Goal: Task Accomplishment & Management: Manage account settings

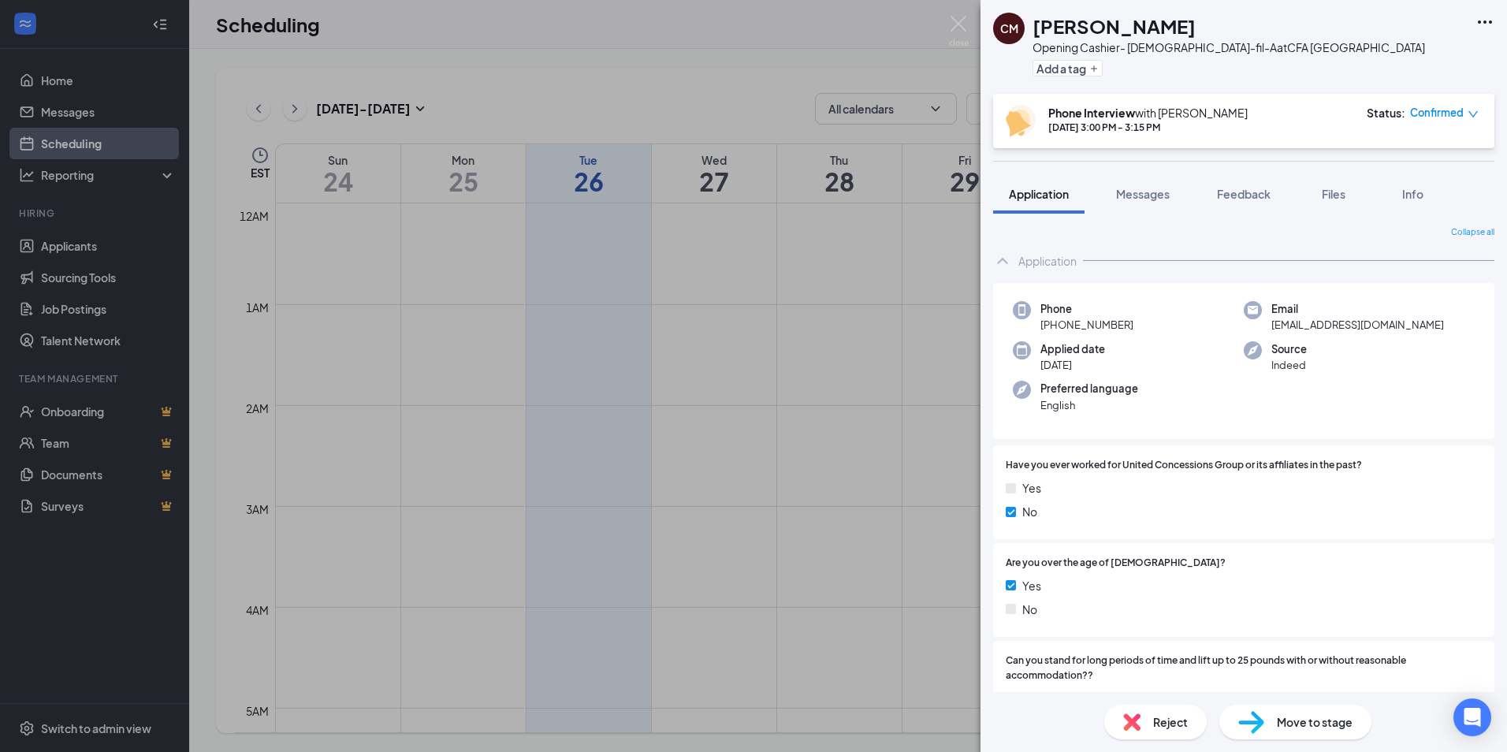
scroll to position [1169, 0]
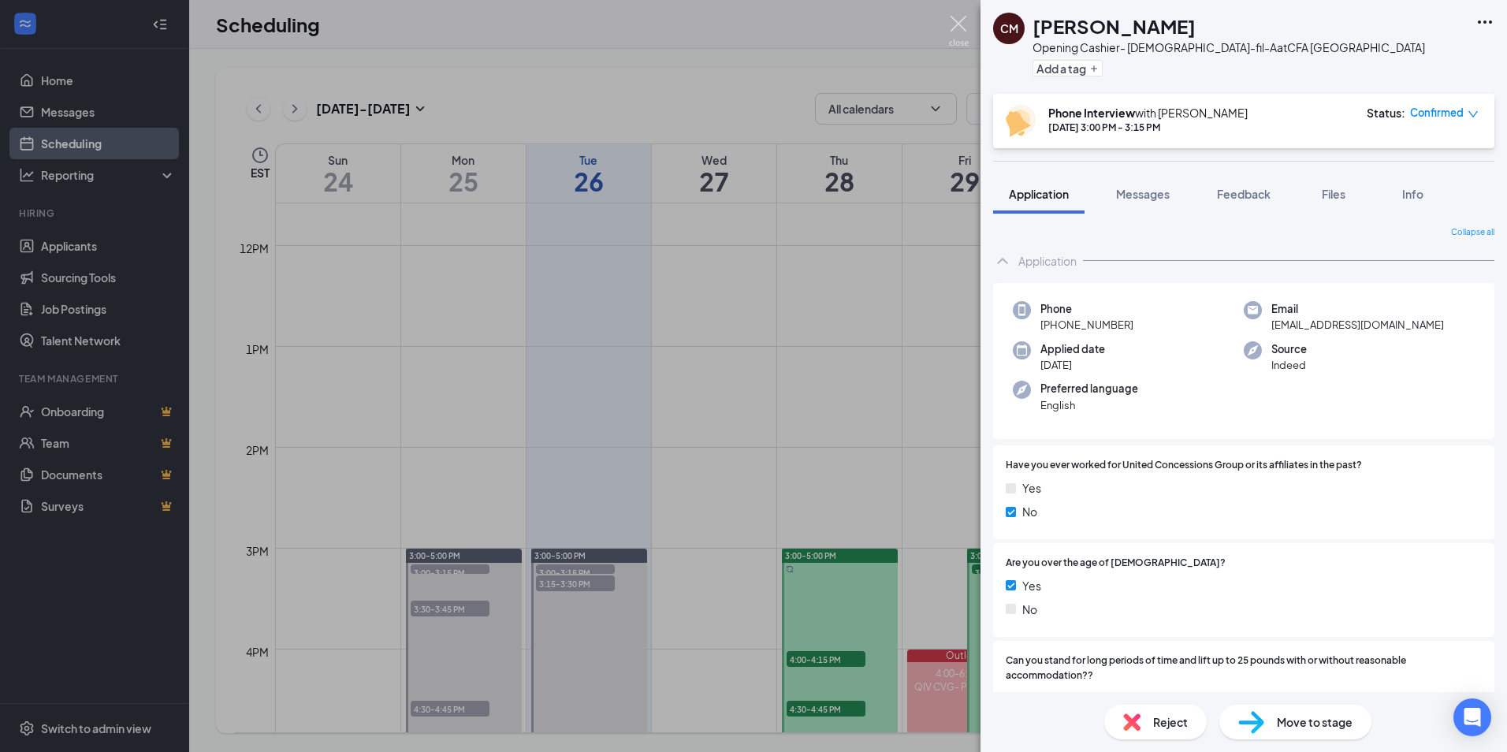
click at [963, 39] on img at bounding box center [959, 31] width 20 height 31
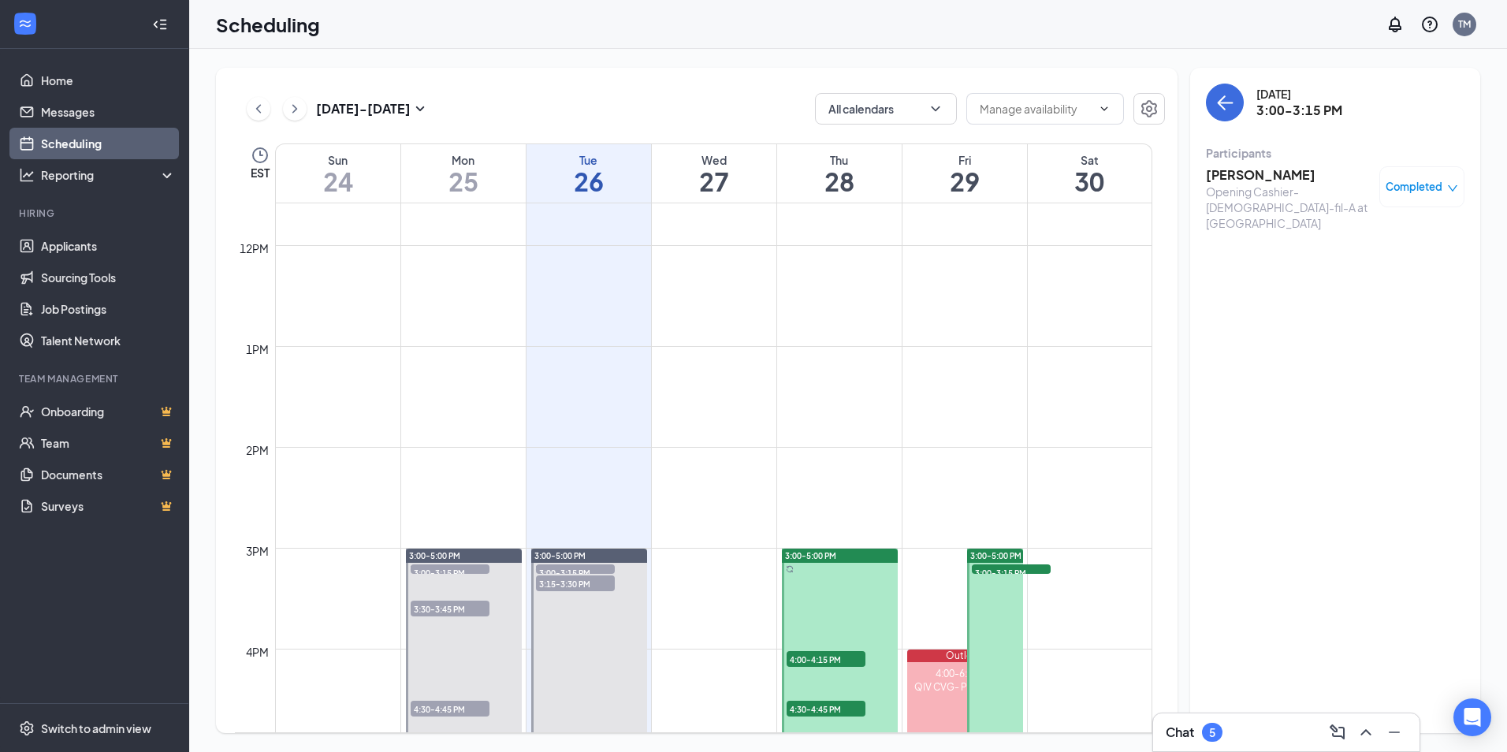
click at [586, 567] on span "3:00-3:15 PM" at bounding box center [575, 572] width 79 height 16
click at [1276, 177] on h3 "[PERSON_NAME]" at bounding box center [1288, 174] width 165 height 17
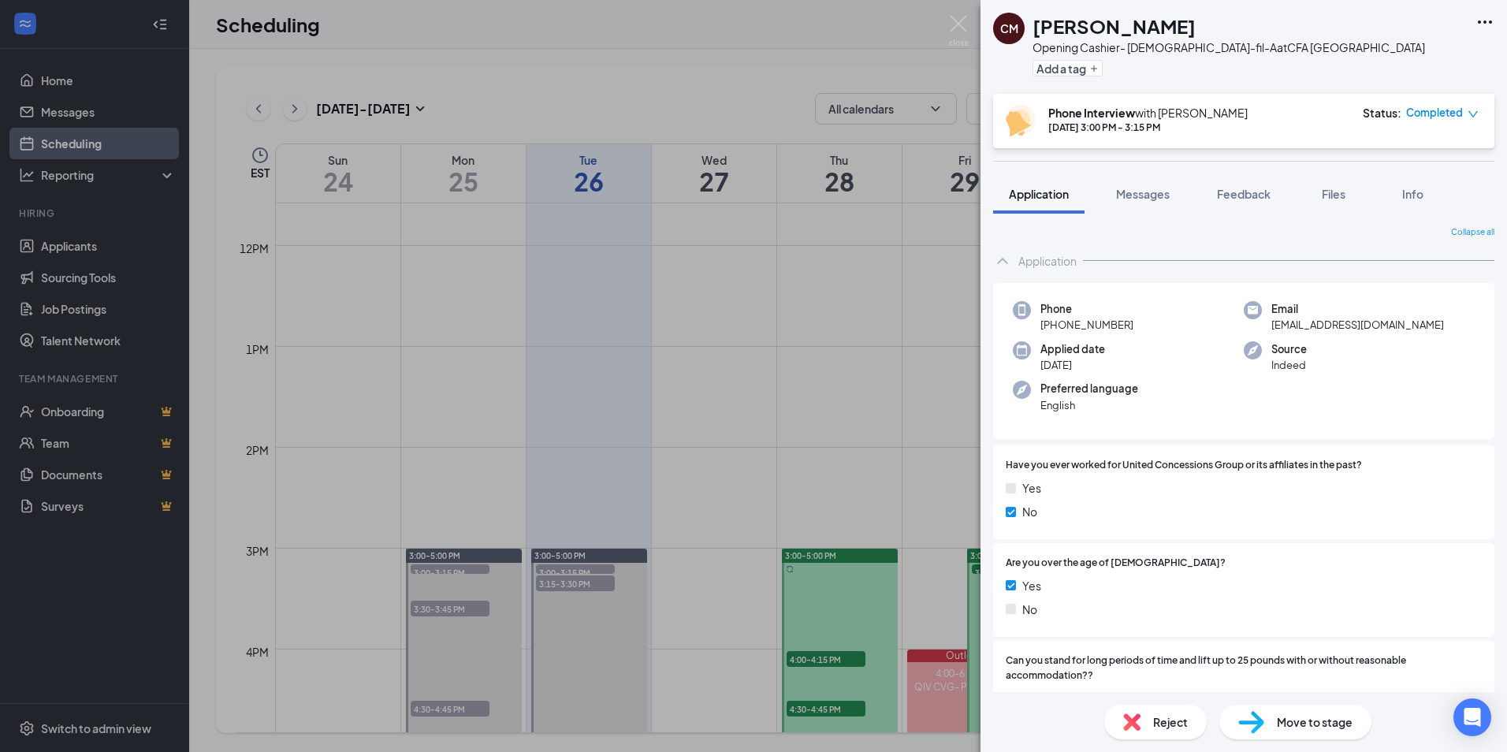
click at [1281, 724] on span "Move to stage" at bounding box center [1314, 721] width 76 height 17
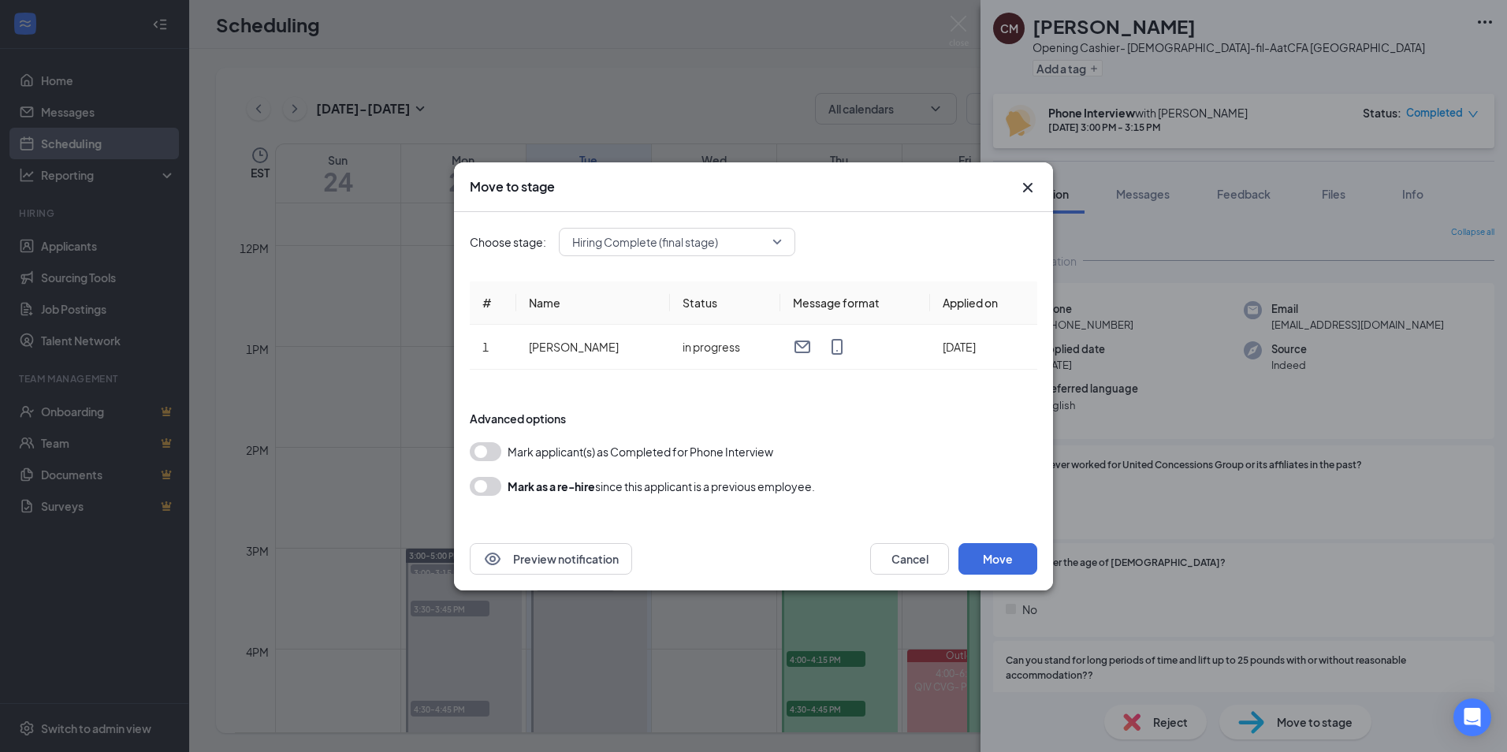
click at [502, 444] on div "Mark applicant(s) as Completed for Phone Interview" at bounding box center [753, 451] width 567 height 19
click at [497, 448] on button "button" at bounding box center [486, 451] width 32 height 19
click at [1020, 569] on button "Move" at bounding box center [997, 559] width 79 height 32
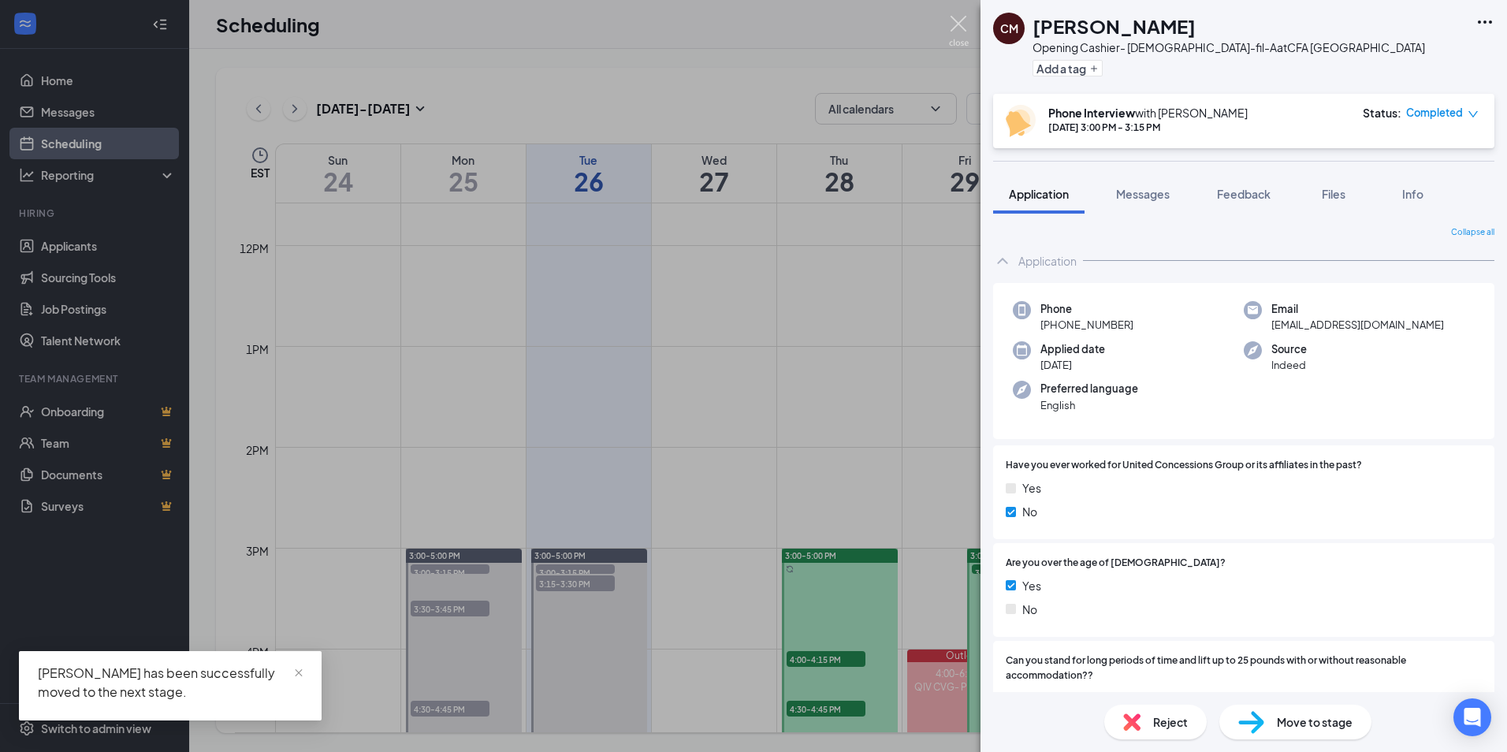
click at [950, 28] on img at bounding box center [959, 31] width 20 height 31
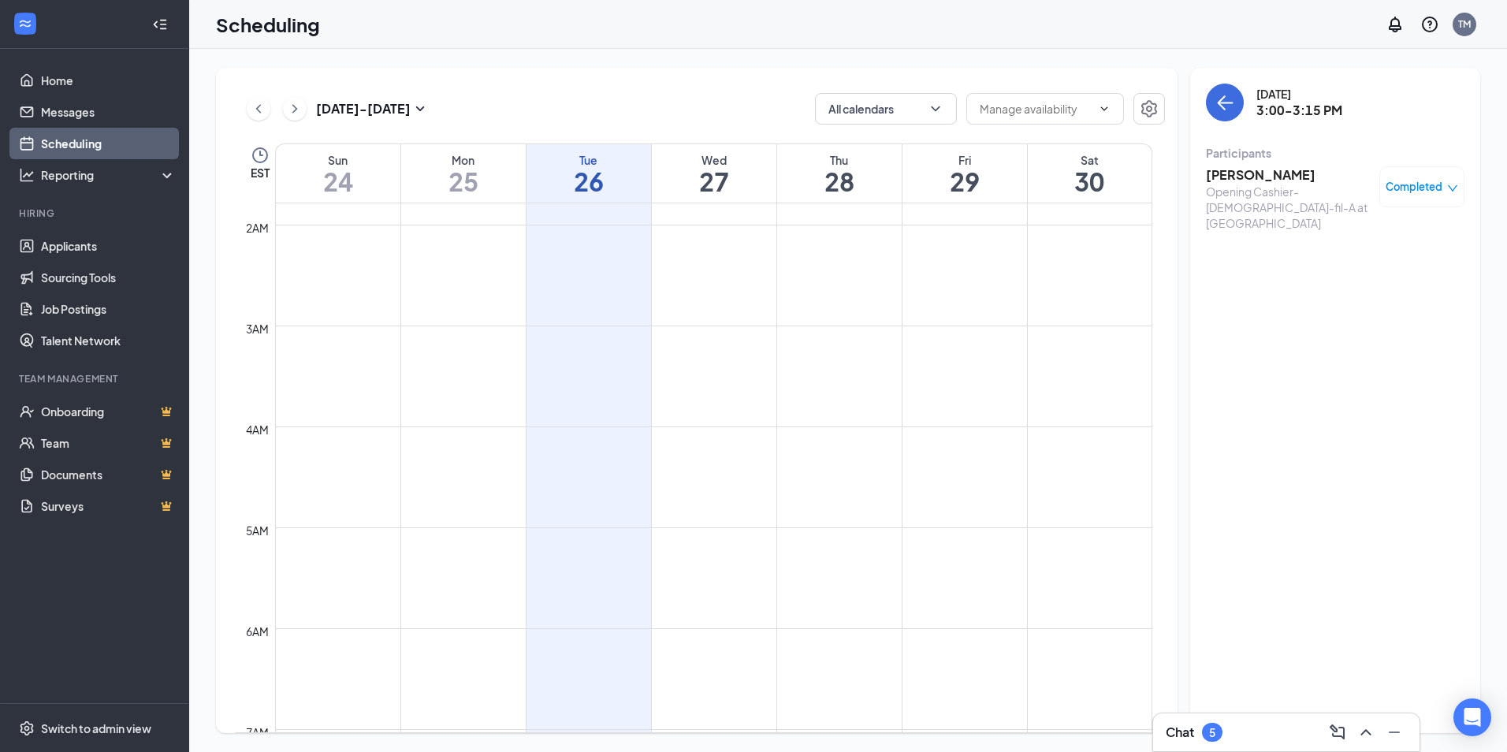
scroll to position [158, 0]
